Goal: Contribute content: Add original content to the website for others to see

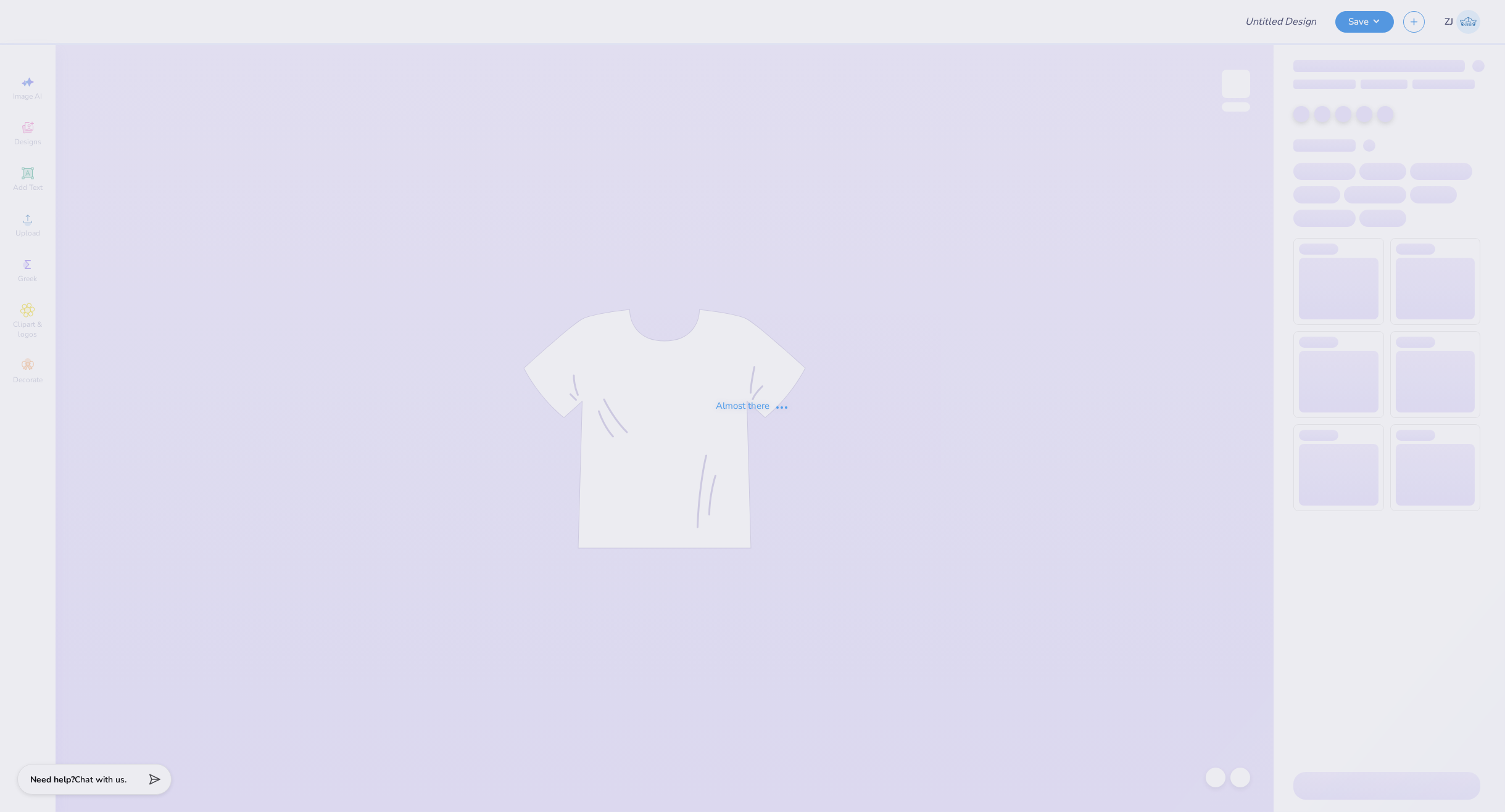
type input "[PERSON_NAME] : The [GEOGRAPHIC_DATA][US_STATE]"
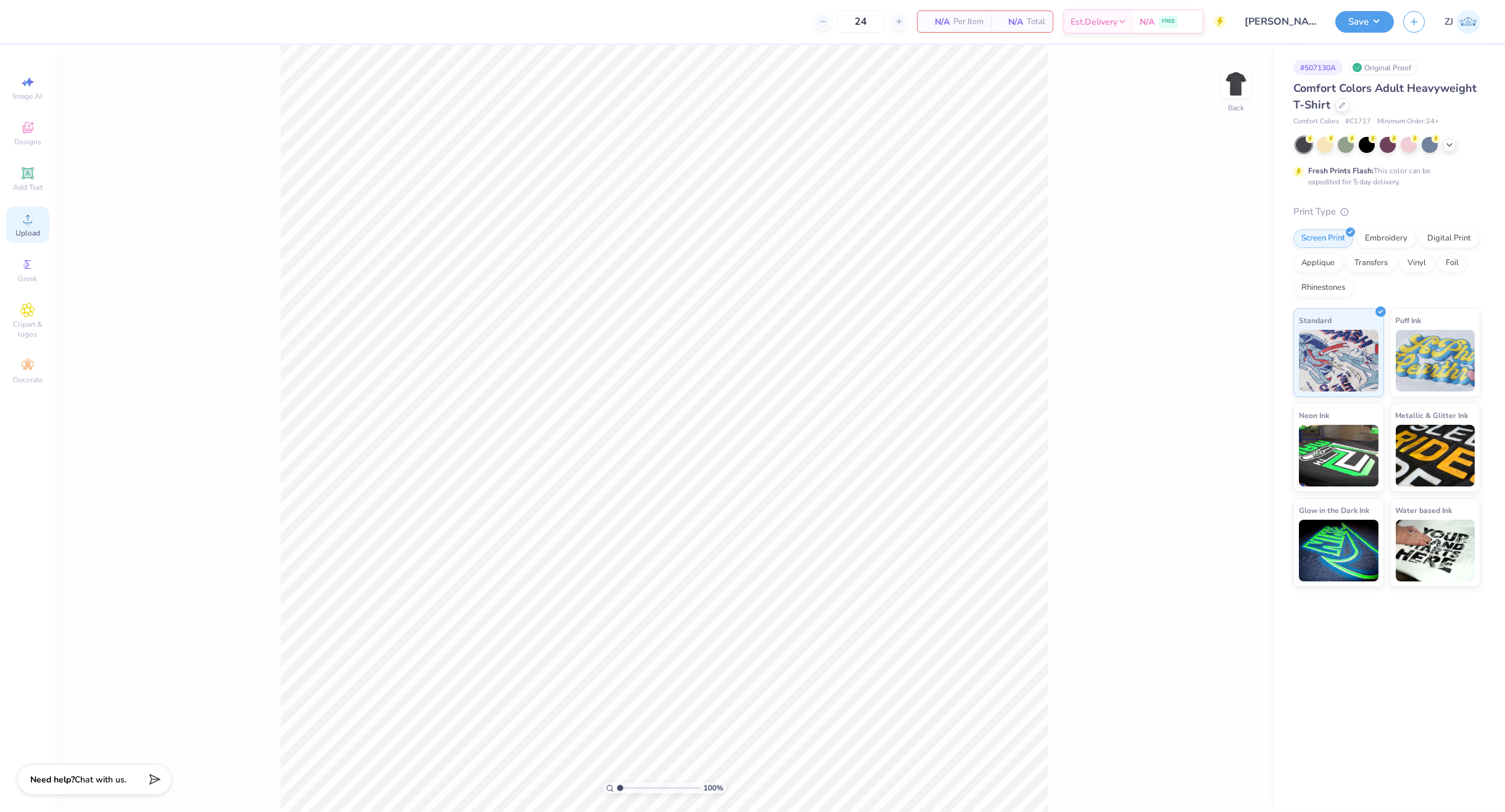
drag, startPoint x: 25, startPoint y: 224, endPoint x: 33, endPoint y: 224, distance: 8.0
click at [29, 224] on icon at bounding box center [27, 218] width 15 height 15
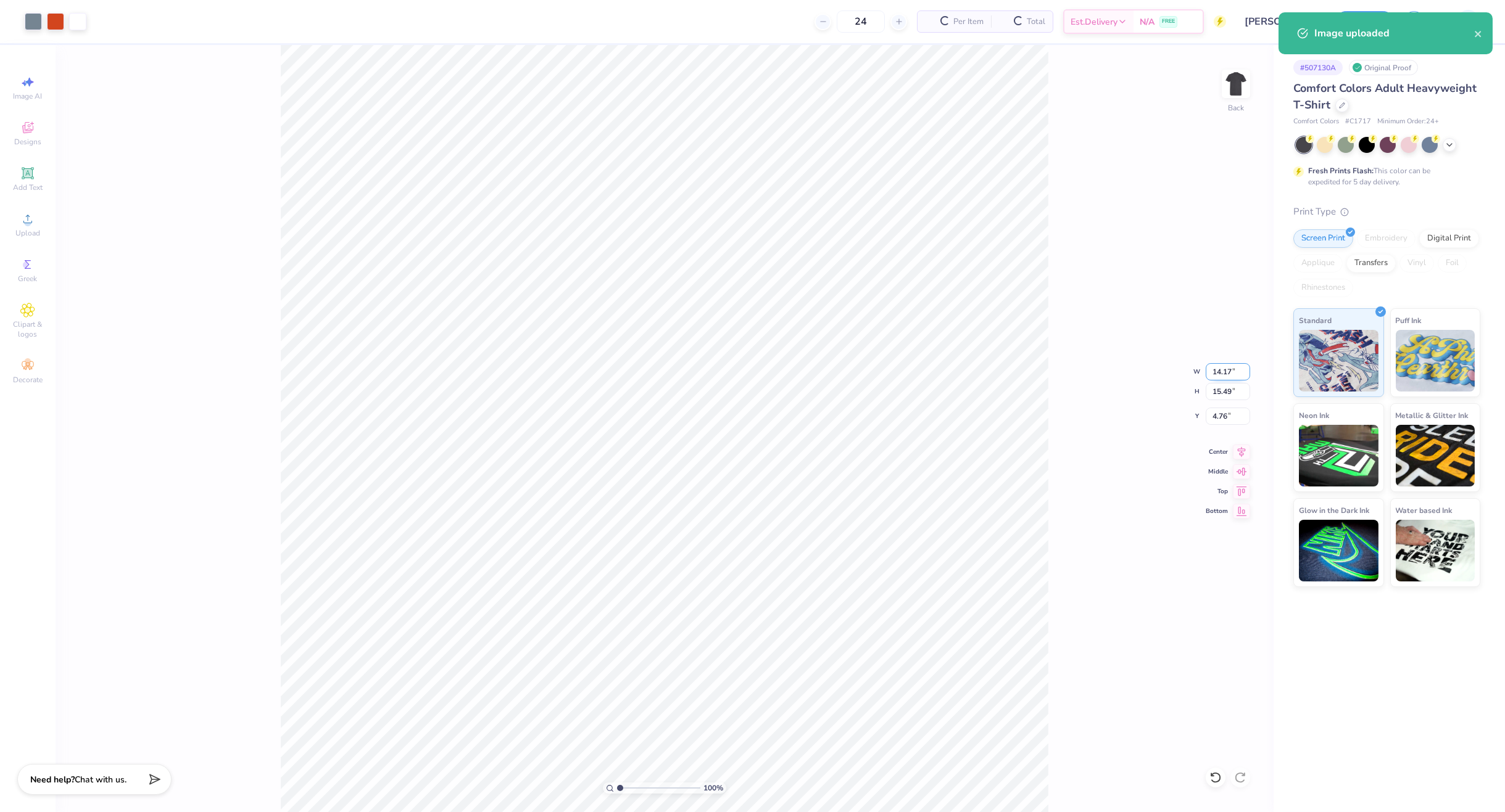
click at [1226, 372] on input "14.17" at bounding box center [1228, 372] width 45 height 17
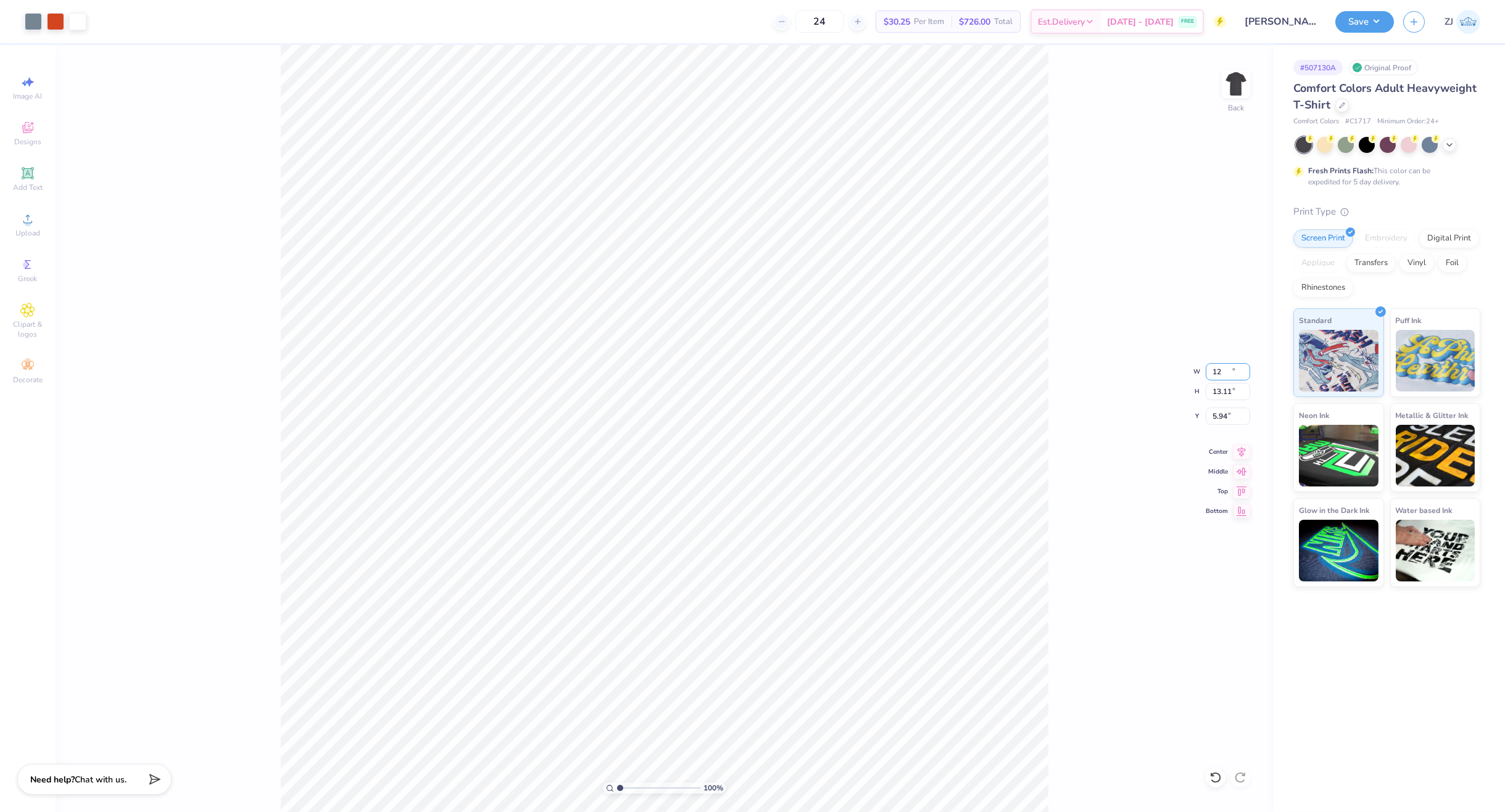
type input "12.00"
type input "13.11"
type input "5.94"
click at [1229, 391] on input "13.11" at bounding box center [1228, 391] width 45 height 17
type input "13"
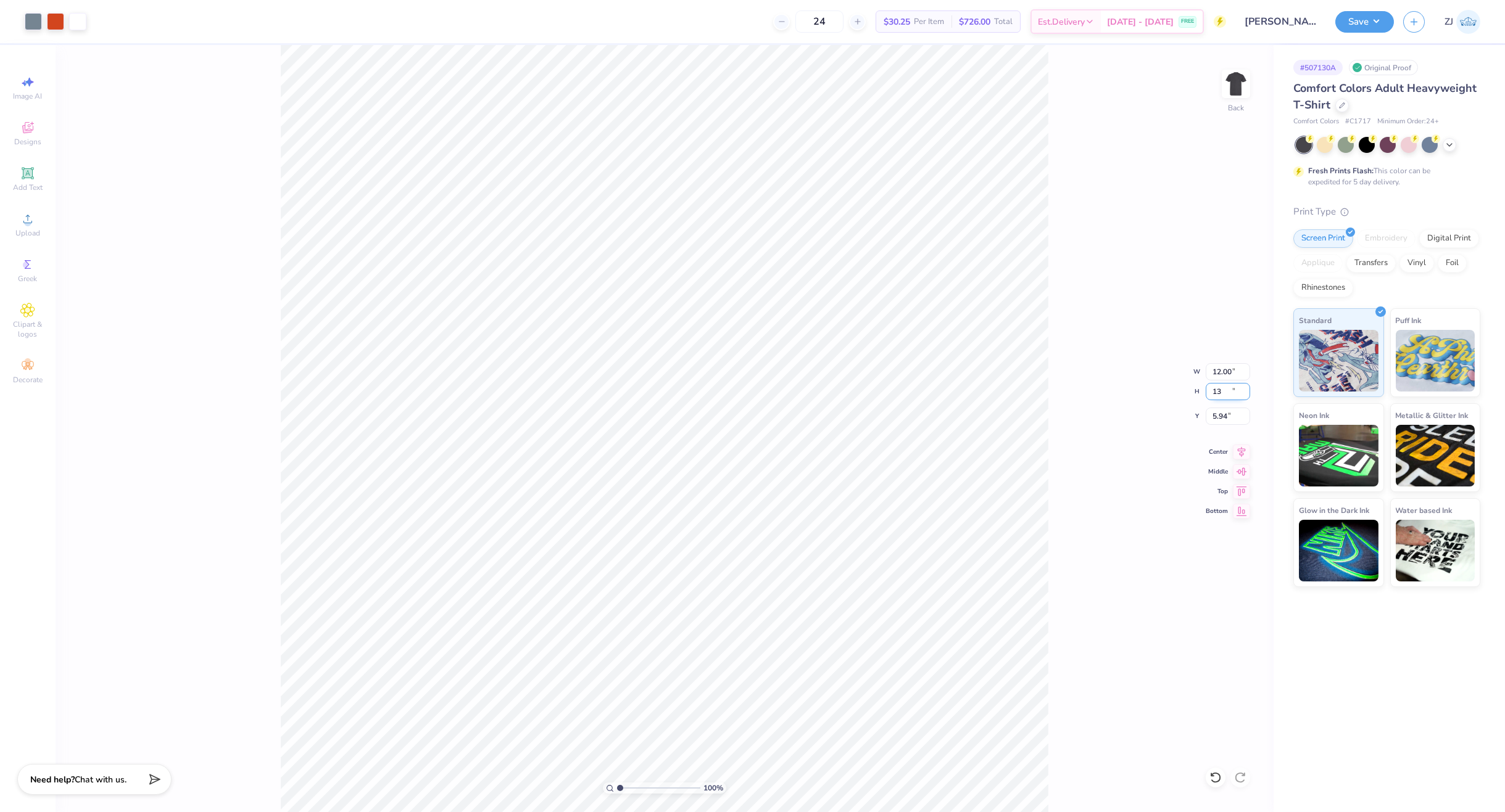
type input "11.90"
type input "13.00"
click at [1231, 414] on input "6.00" at bounding box center [1228, 416] width 45 height 17
type input "3.00"
click at [1224, 423] on input "3.00" at bounding box center [1228, 416] width 45 height 17
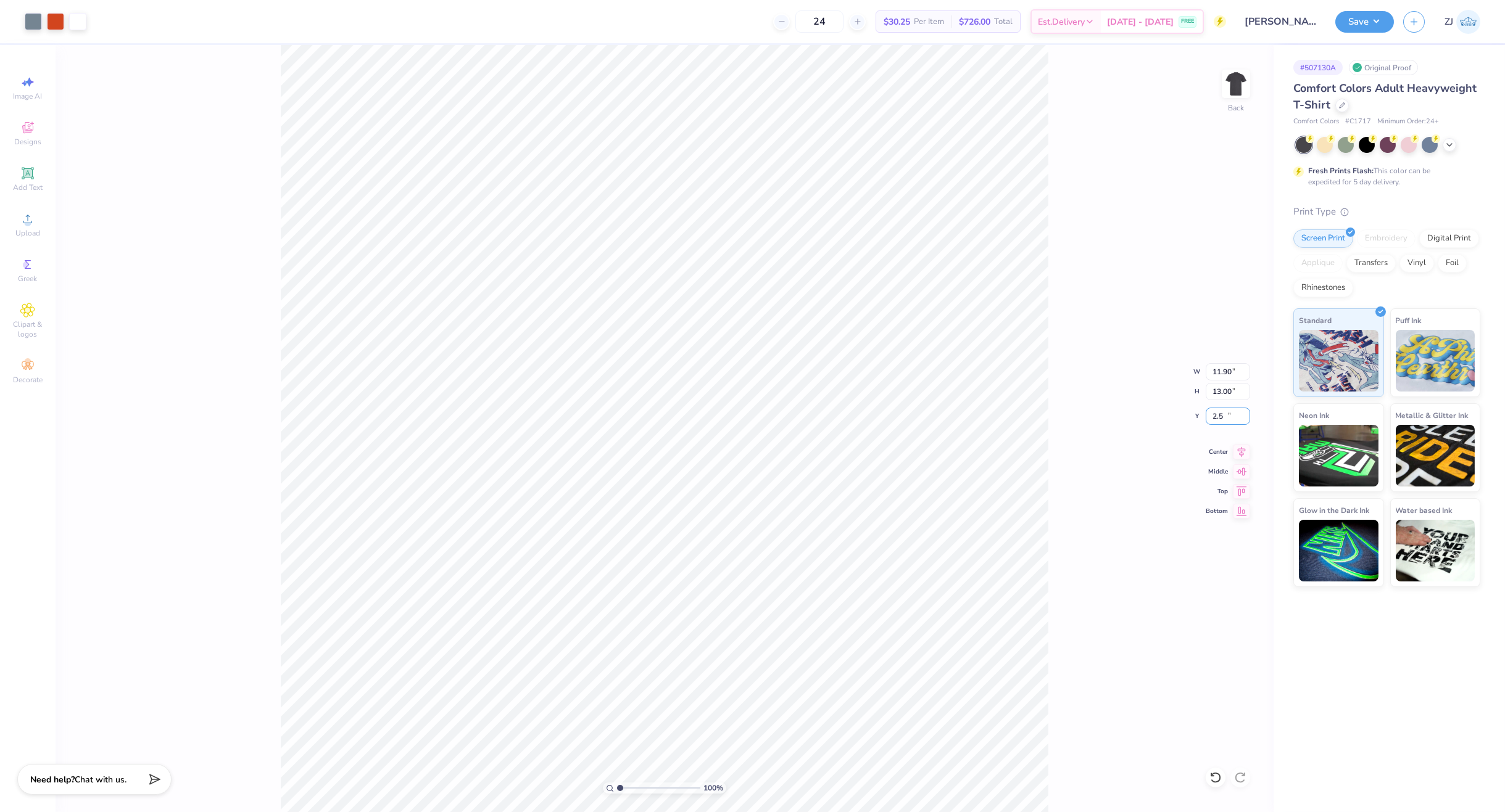
type input "2.50"
click at [1362, 16] on button "Save" at bounding box center [1364, 19] width 58 height 21
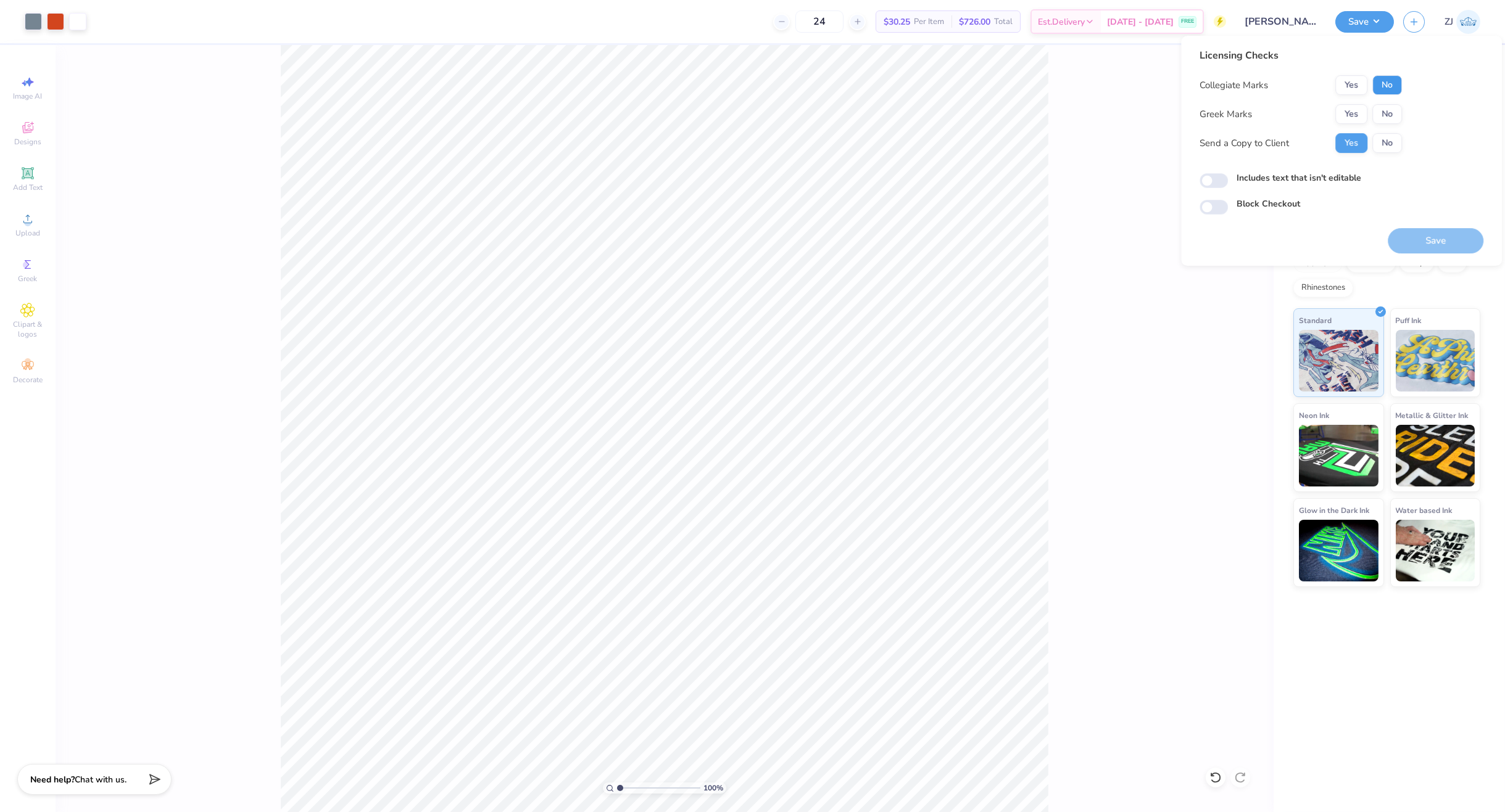
click at [1390, 85] on button "No" at bounding box center [1388, 85] width 30 height 19
click at [1217, 185] on input "Includes text that isn't editable" at bounding box center [1214, 180] width 29 height 15
checkbox input "true"
click at [1473, 240] on button "Save" at bounding box center [1436, 240] width 96 height 25
